Goal: Task Accomplishment & Management: Manage account settings

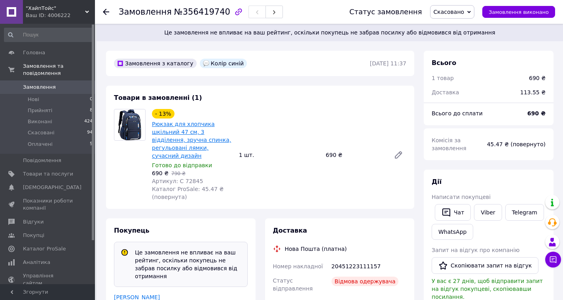
click at [193, 124] on link "Рюкзак для хлопчика шкільний 47 см, 3 відділення, зручна спинка, регульовані ля…" at bounding box center [191, 140] width 79 height 38
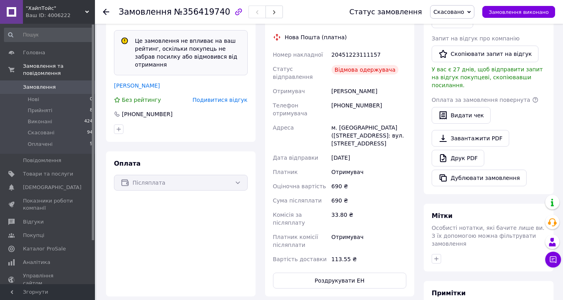
scroll to position [198, 0]
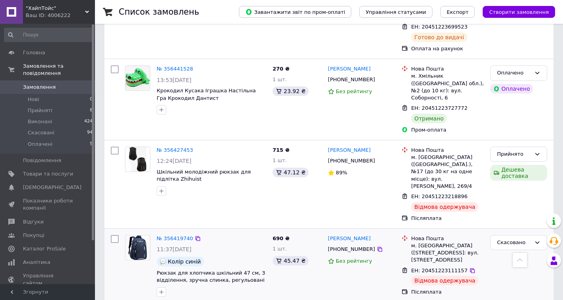
scroll to position [960, 0]
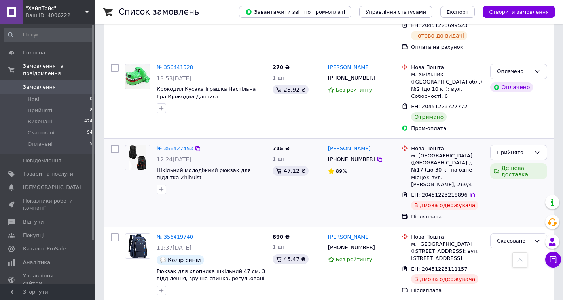
click at [177, 145] on link "№ 356427453" at bounding box center [175, 148] width 36 height 6
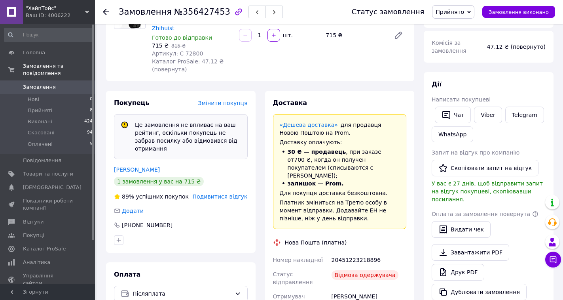
scroll to position [79, 0]
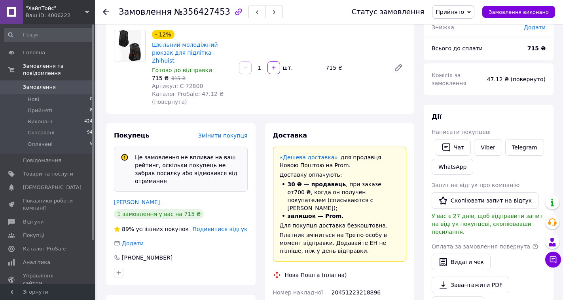
click at [131, 51] on img at bounding box center [130, 45] width 23 height 31
